Goal: Information Seeking & Learning: Learn about a topic

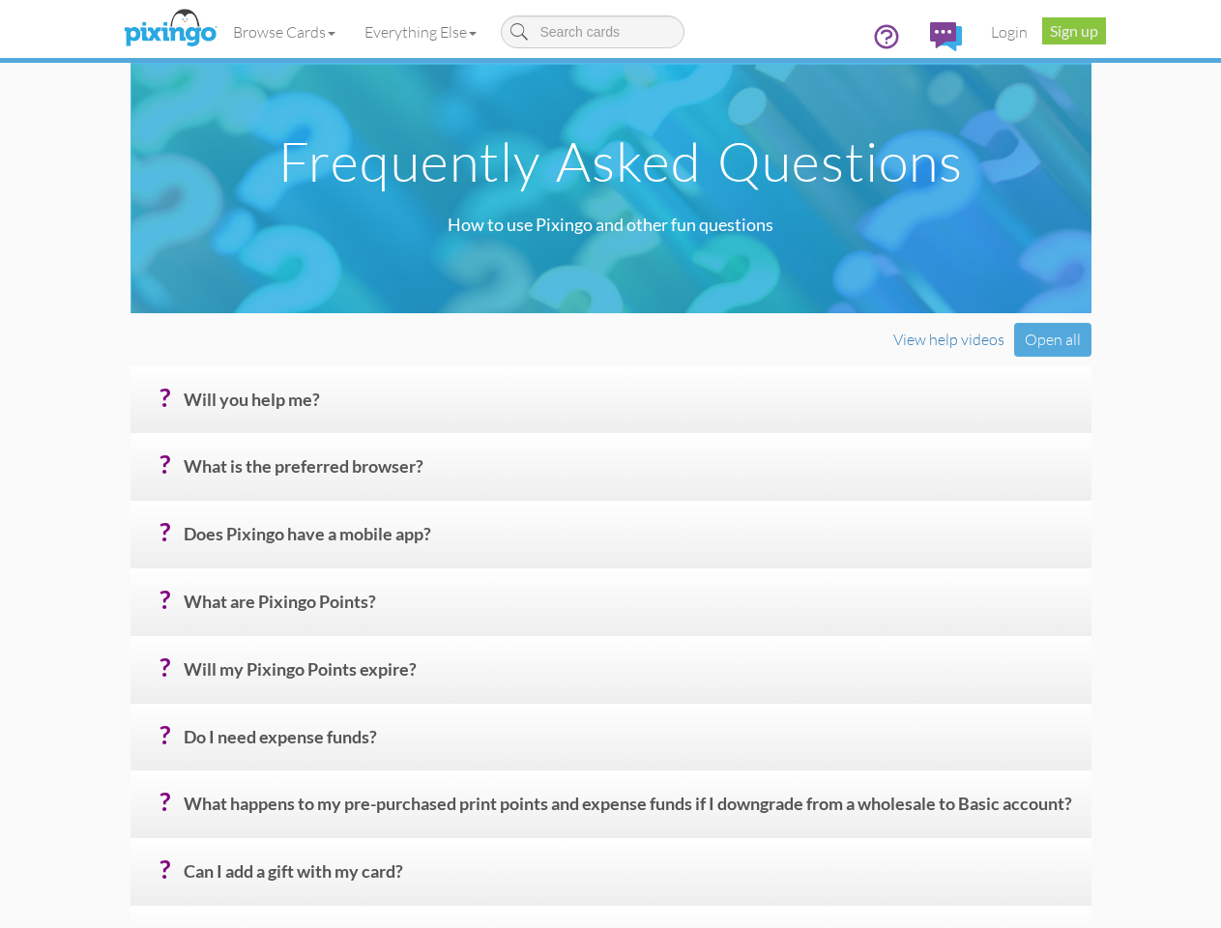
click at [610, 424] on h4 "? Will you help me?" at bounding box center [630, 408] width 893 height 34
click at [218, 32] on link "Browse Cards" at bounding box center [283, 32] width 131 height 48
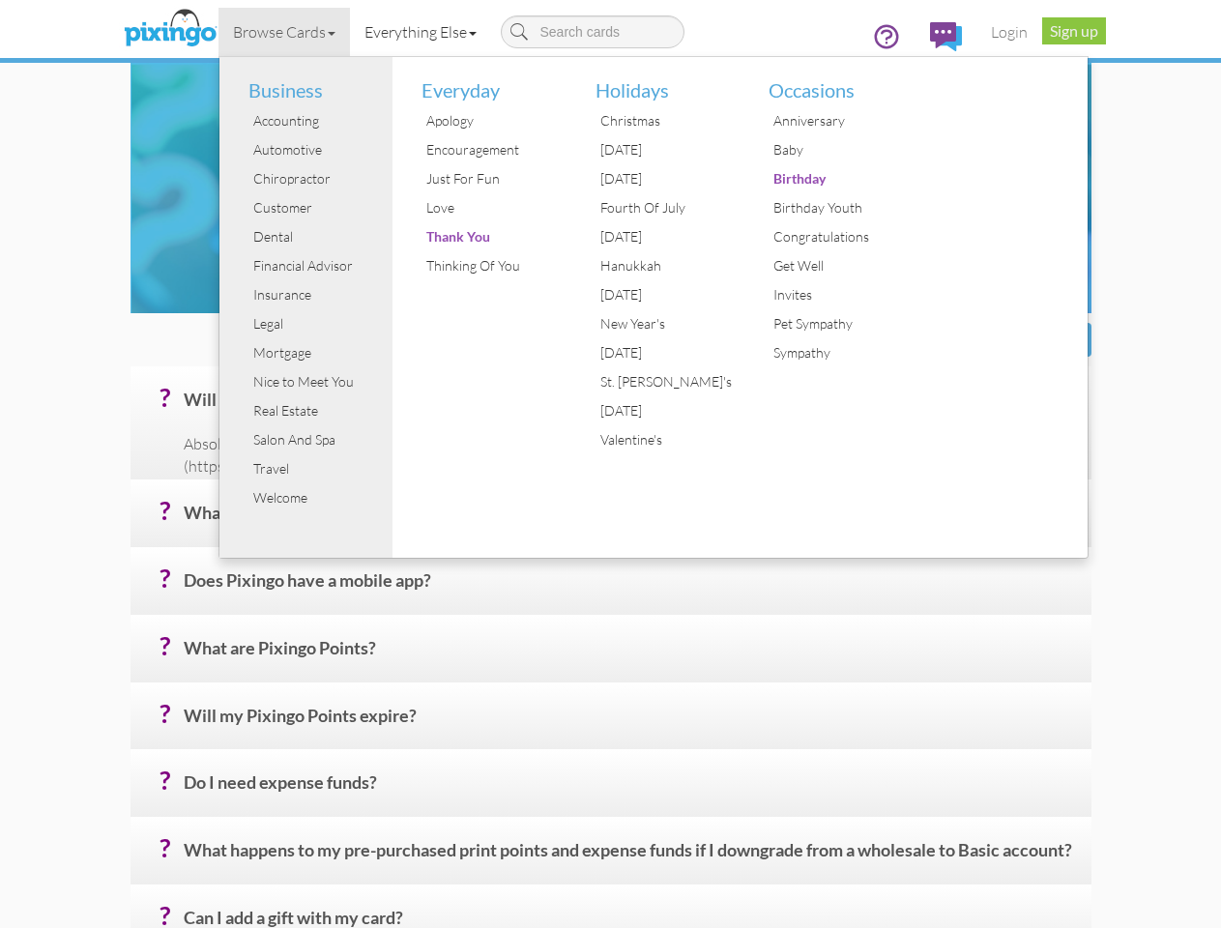
click at [350, 32] on link "Everything Else" at bounding box center [420, 32] width 141 height 48
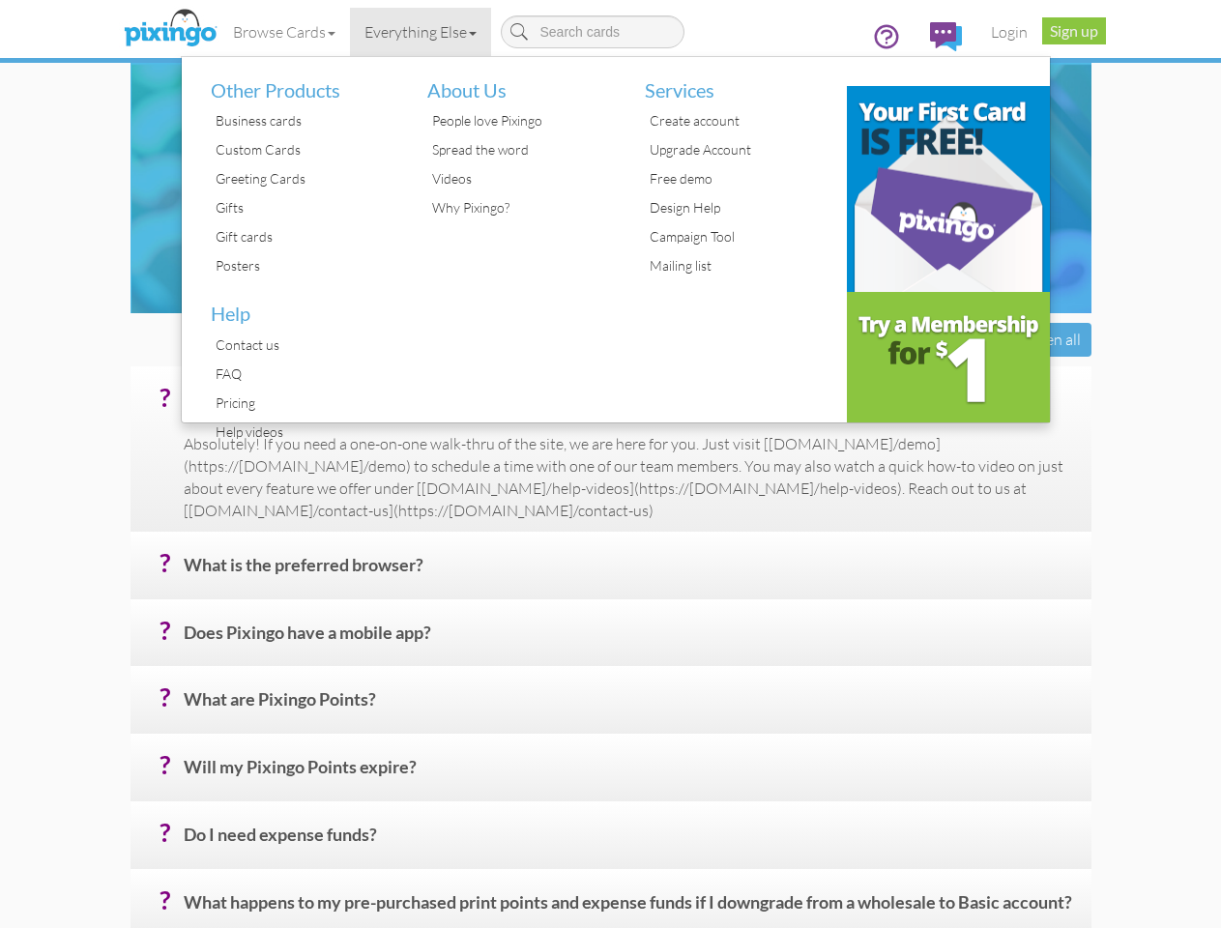
click at [1091, 357] on div "Open all" at bounding box center [1052, 340] width 77 height 34
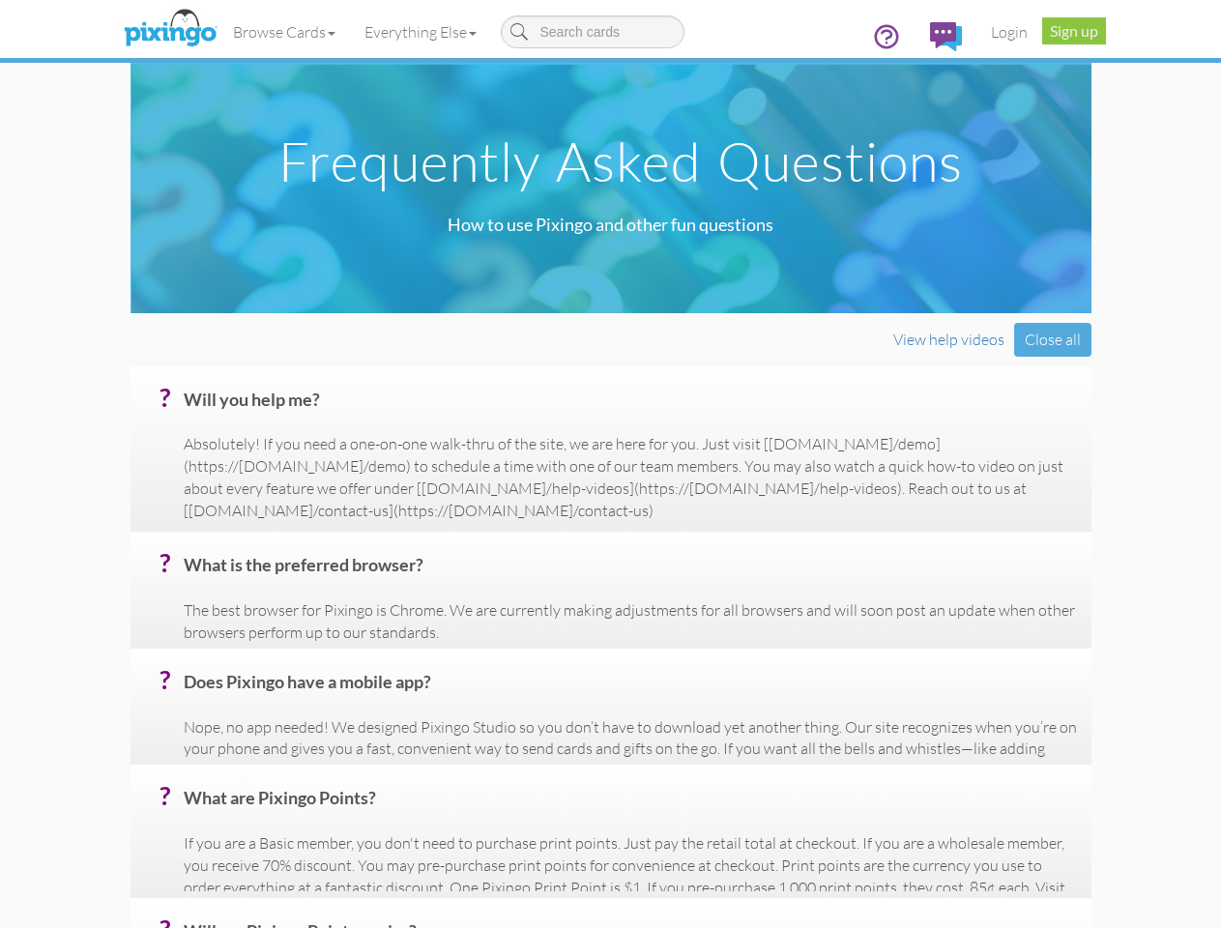
click at [629, 424] on h4 "? Will you help me?" at bounding box center [630, 408] width 893 height 34
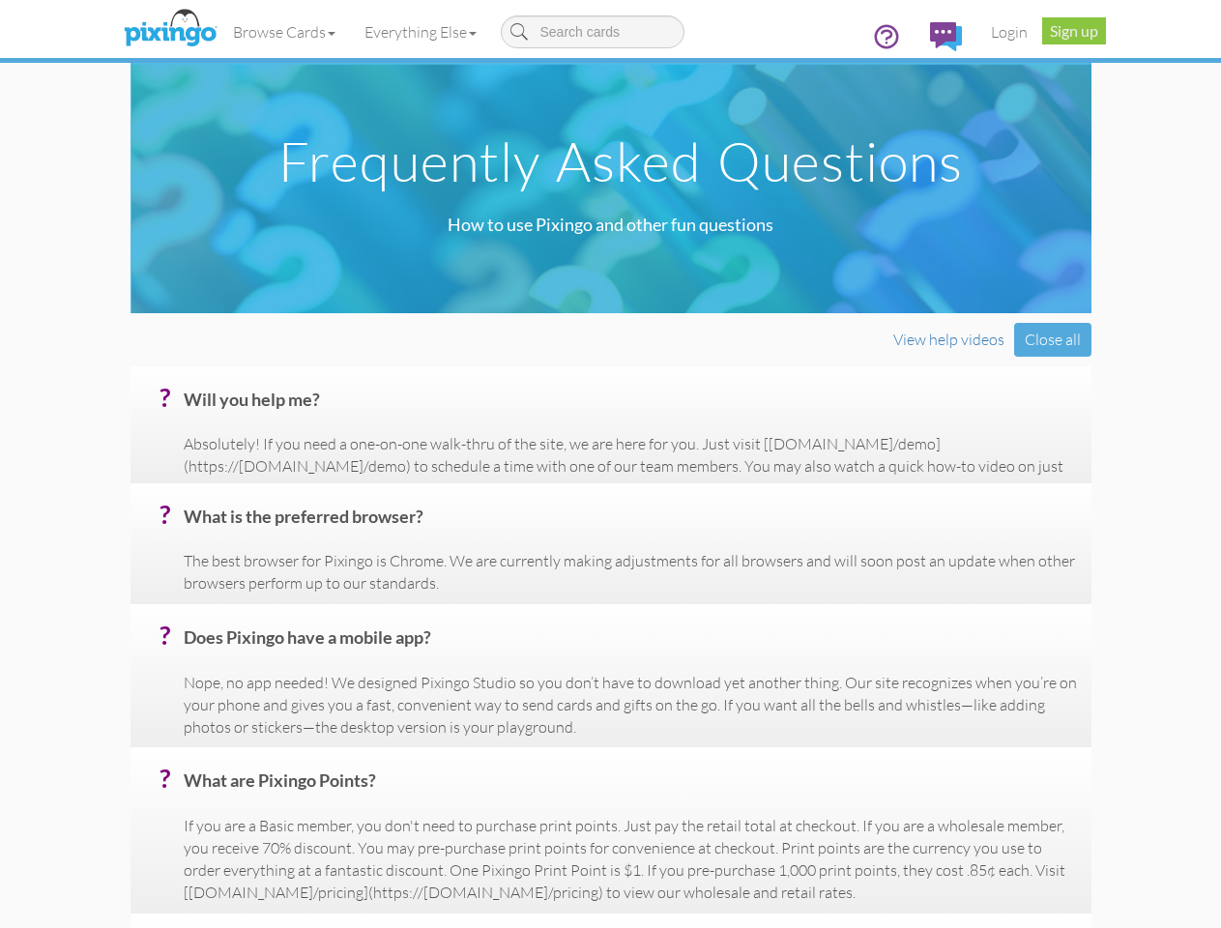
click at [629, 521] on p "Absolutely! If you need a one-on-one walk-thru of the site, we are here for you…" at bounding box center [630, 477] width 893 height 88
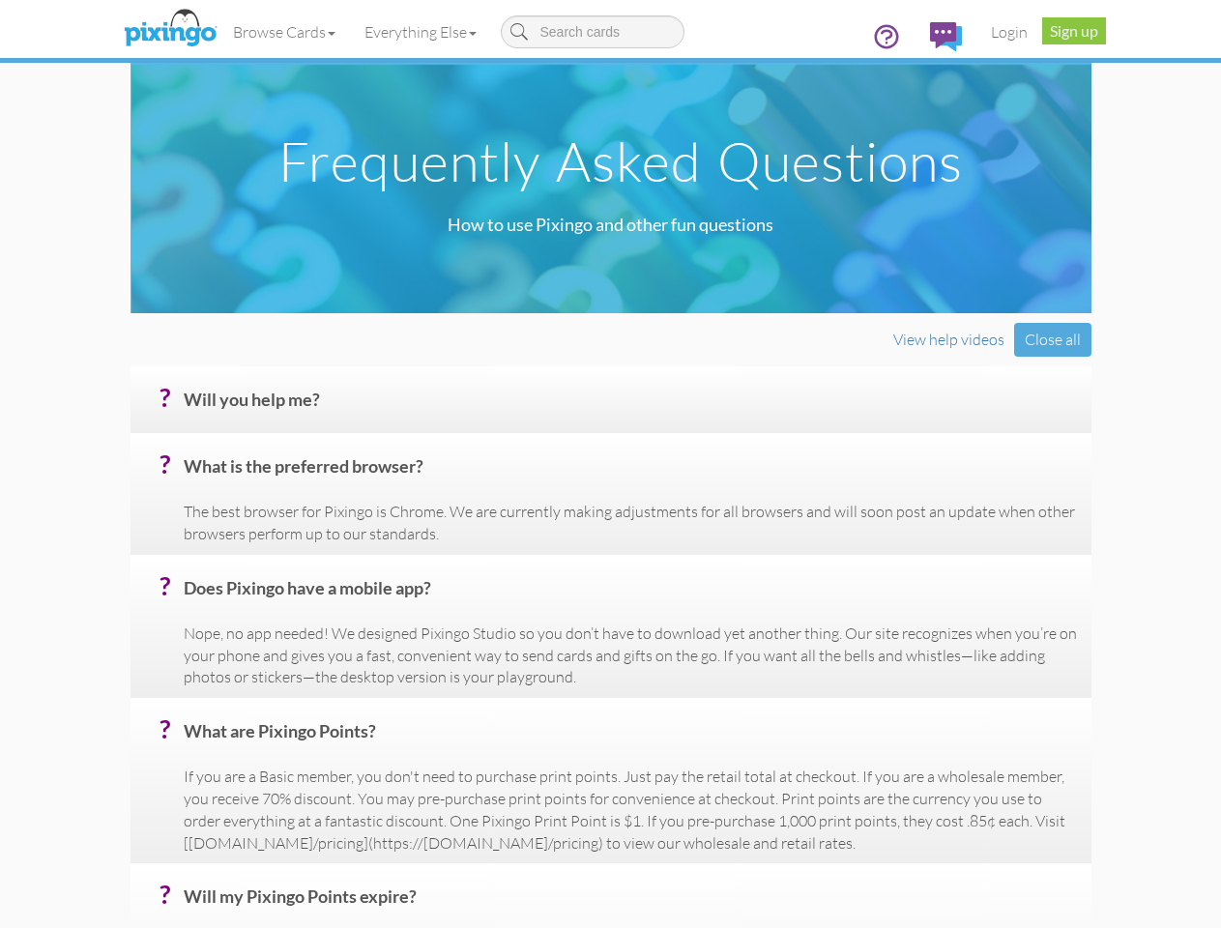
click at [629, 545] on p "The best browser for Pixingo is Chrome. We are currently making adjustments for…" at bounding box center [630, 523] width 893 height 44
click at [629, 613] on h4 "? Does Pixingo have a mobile app?" at bounding box center [630, 596] width 893 height 34
click at [629, 737] on div "? What are Pixingo Points? If you are a Basic member, you don't need to purchas…" at bounding box center [611, 780] width 961 height 165
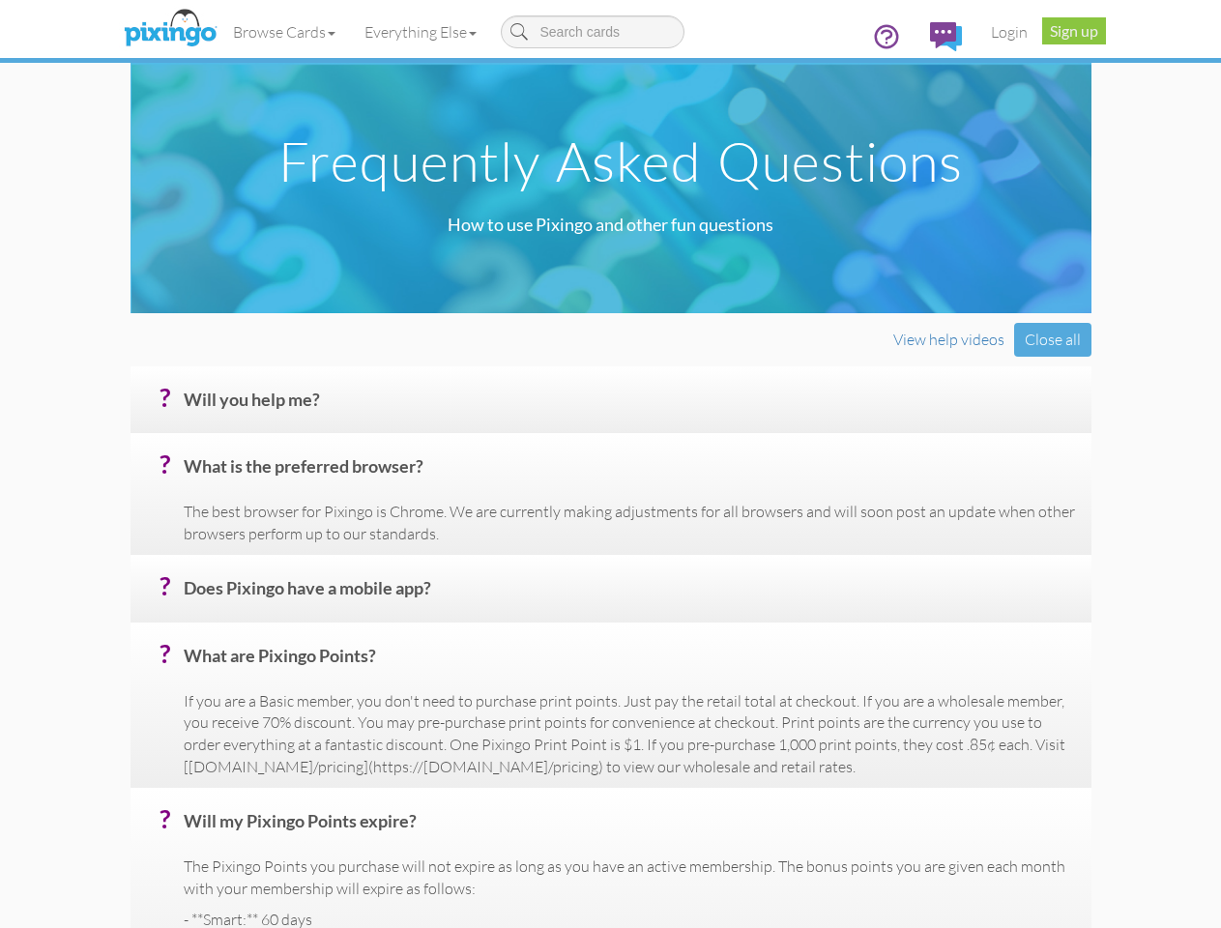
click at [629, 778] on p "If you are a Basic member, you don't need to purchase print points. Just pay th…" at bounding box center [630, 734] width 893 height 88
